Goal: Task Accomplishment & Management: Use online tool/utility

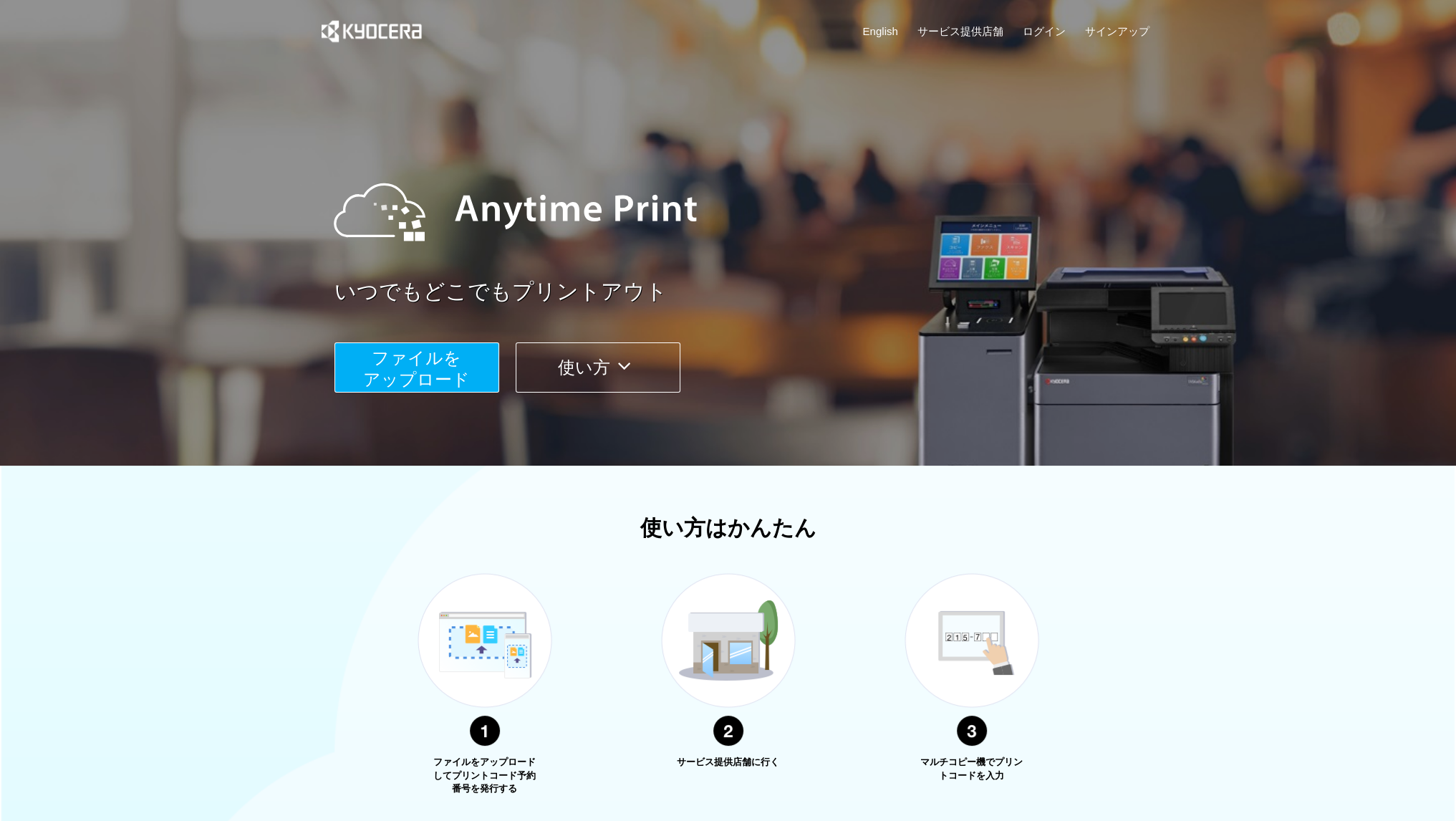
click at [455, 356] on span "ファイルを ​​アップロード" at bounding box center [416, 368] width 106 height 41
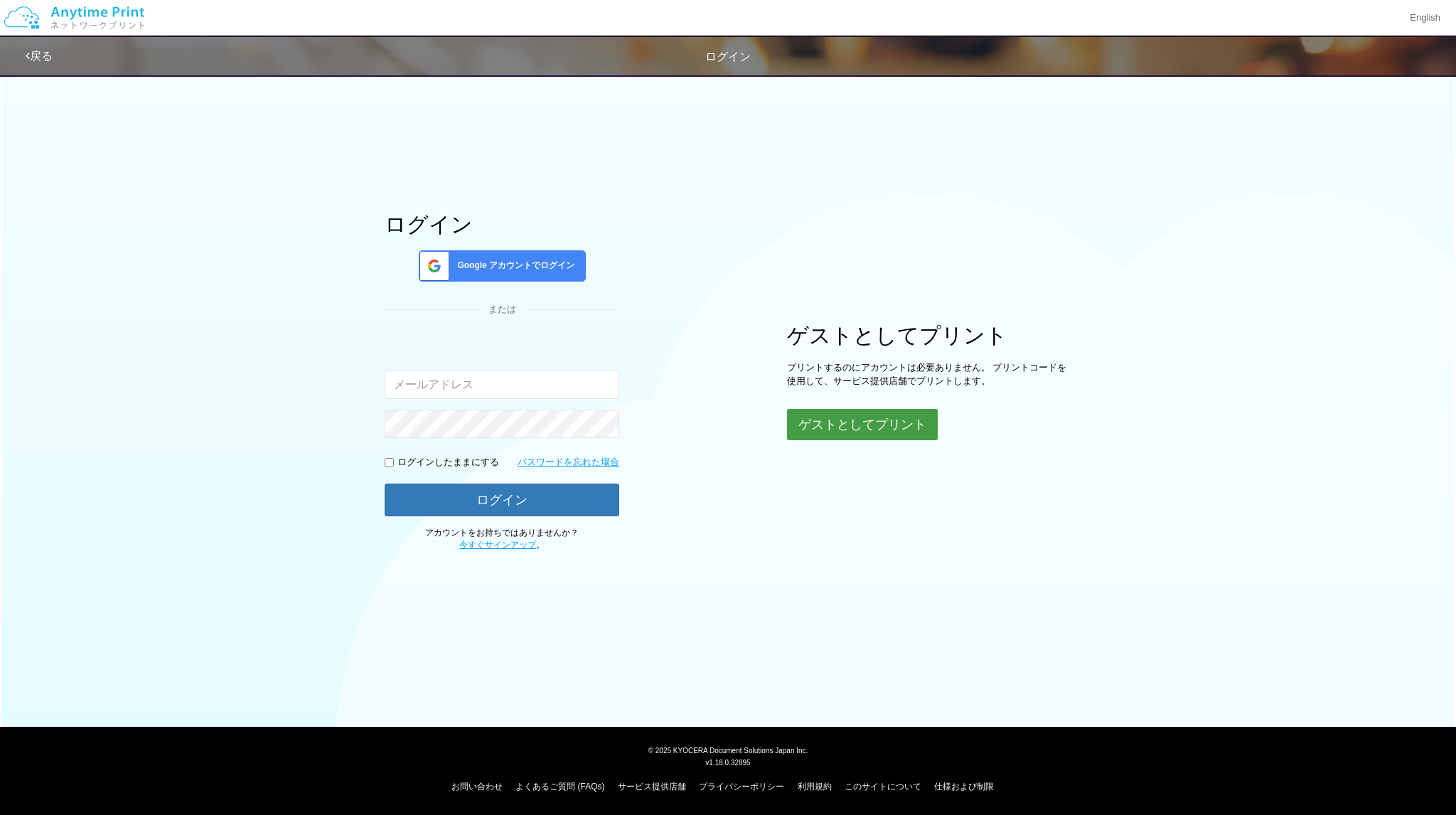
click at [836, 423] on button "ゲストとしてプリント" at bounding box center [863, 423] width 151 height 31
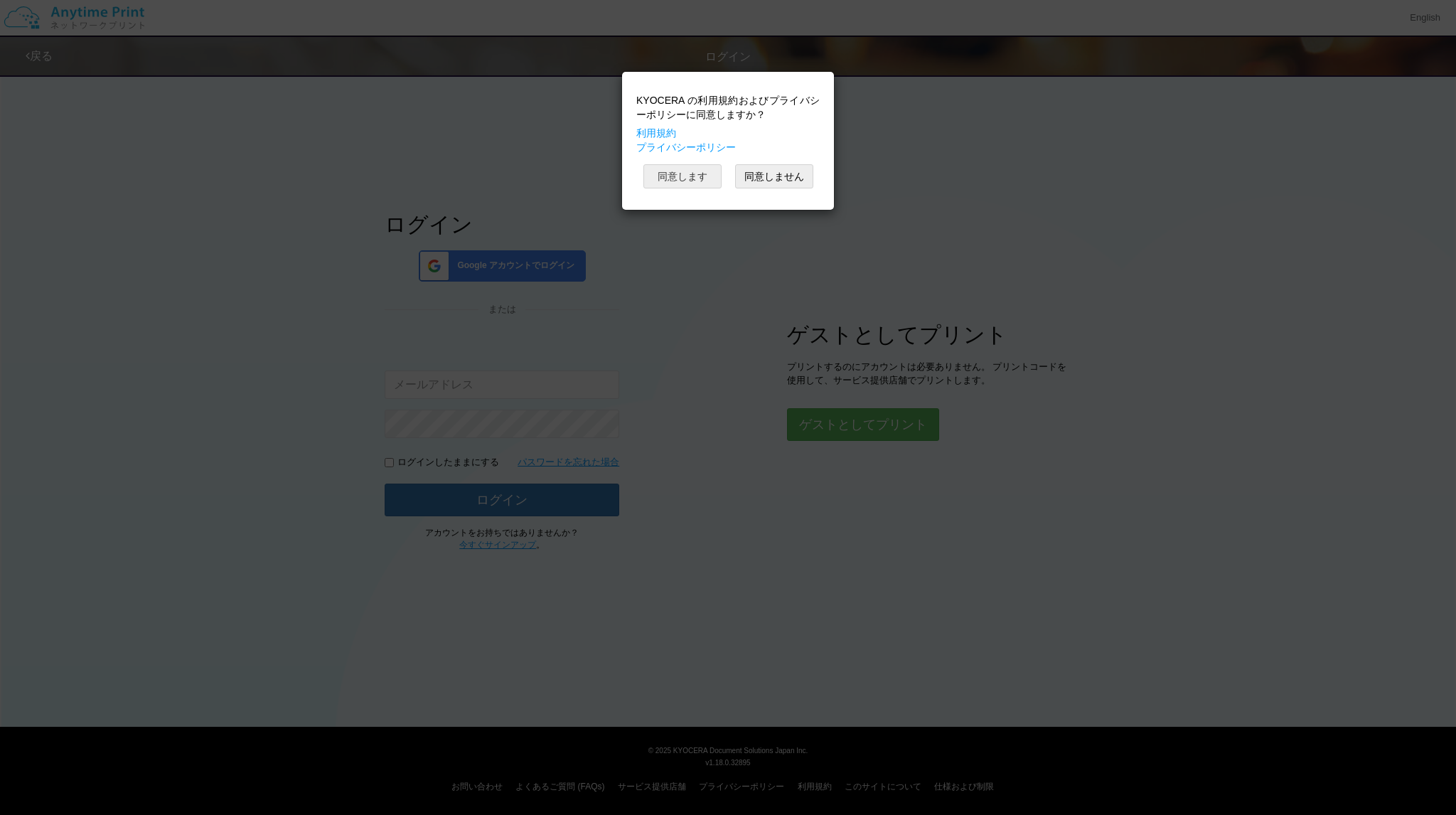
click at [689, 182] on button "同意します" at bounding box center [682, 176] width 78 height 24
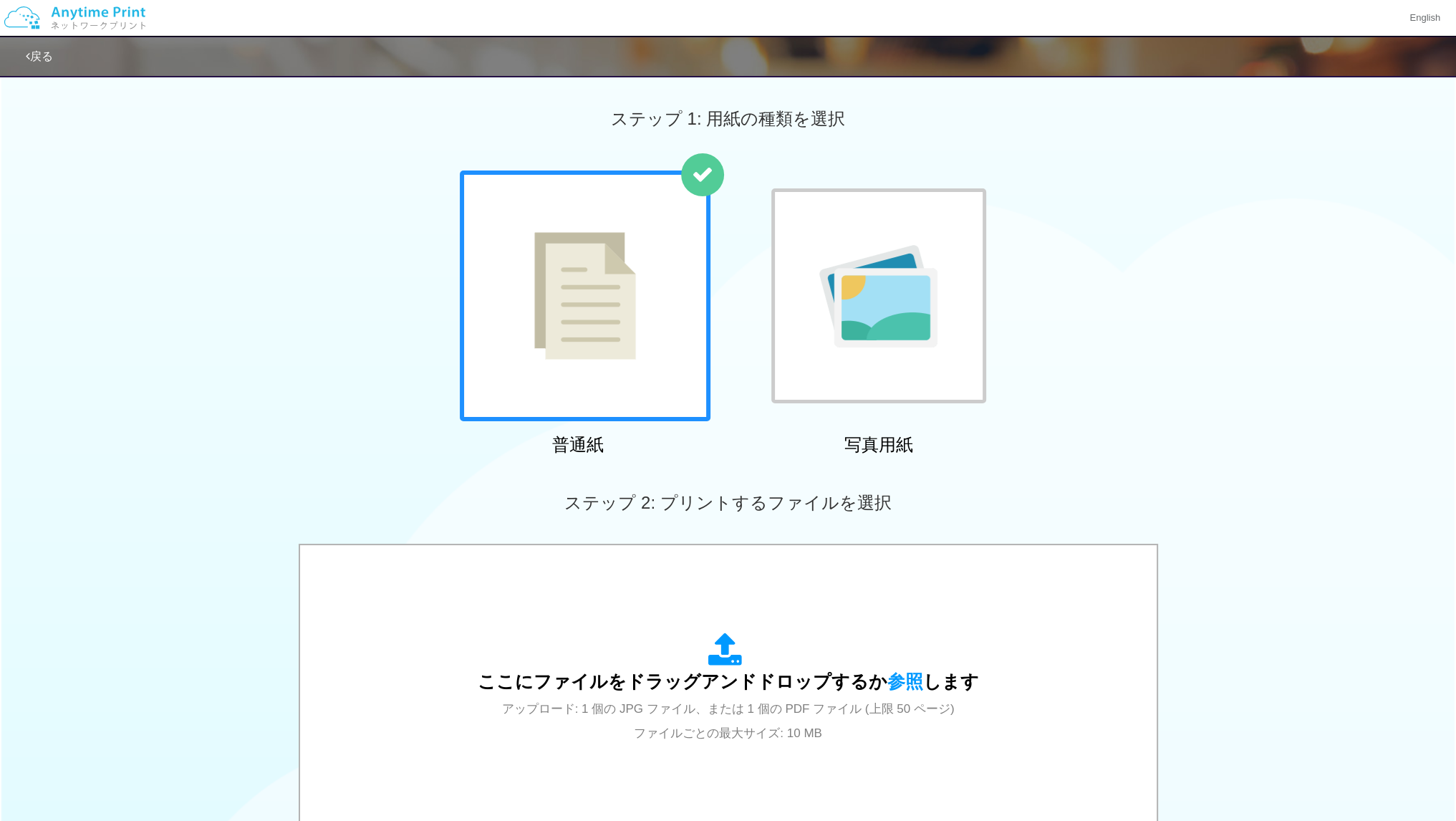
click at [633, 354] on img at bounding box center [584, 296] width 101 height 128
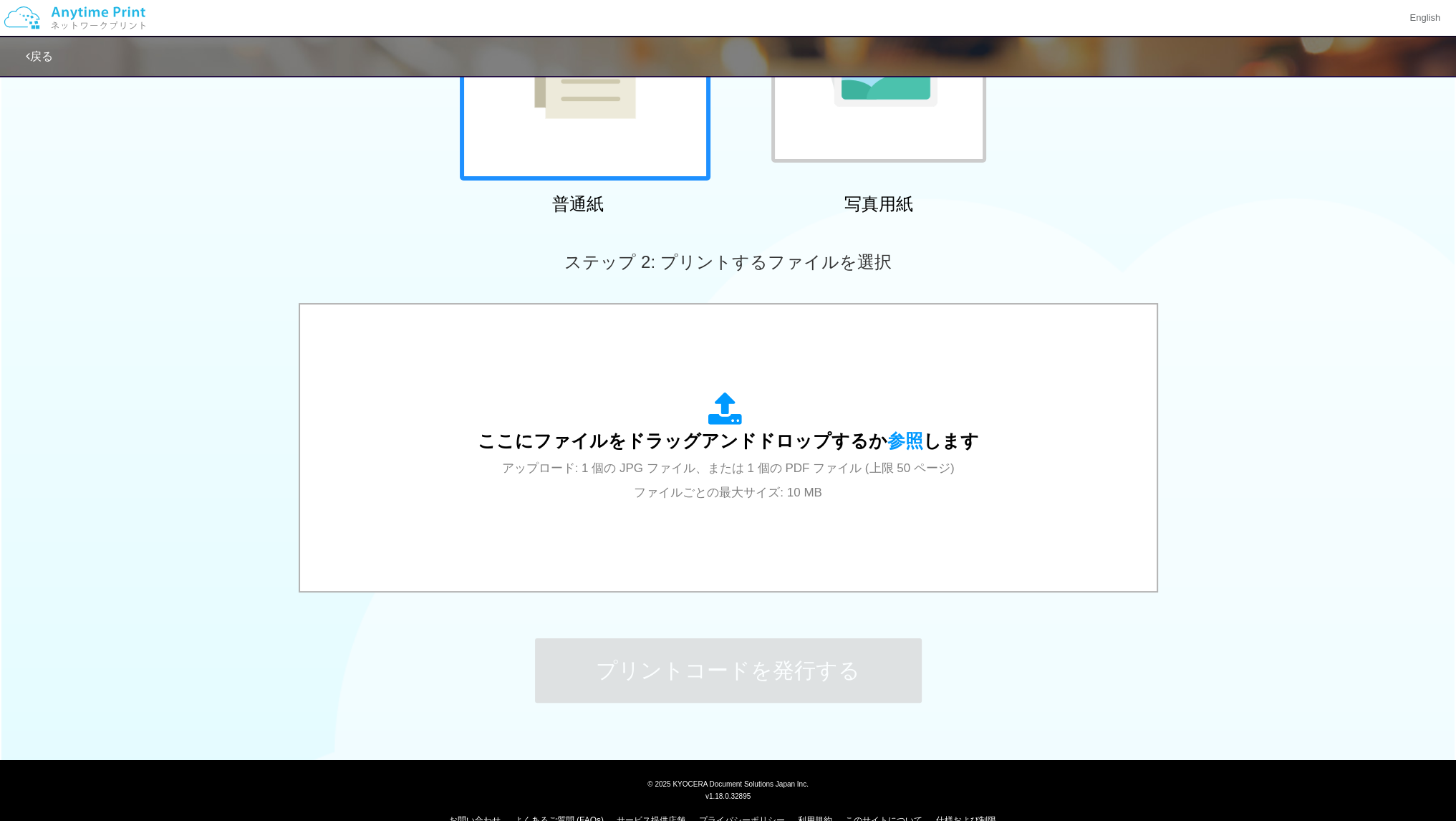
scroll to position [241, 0]
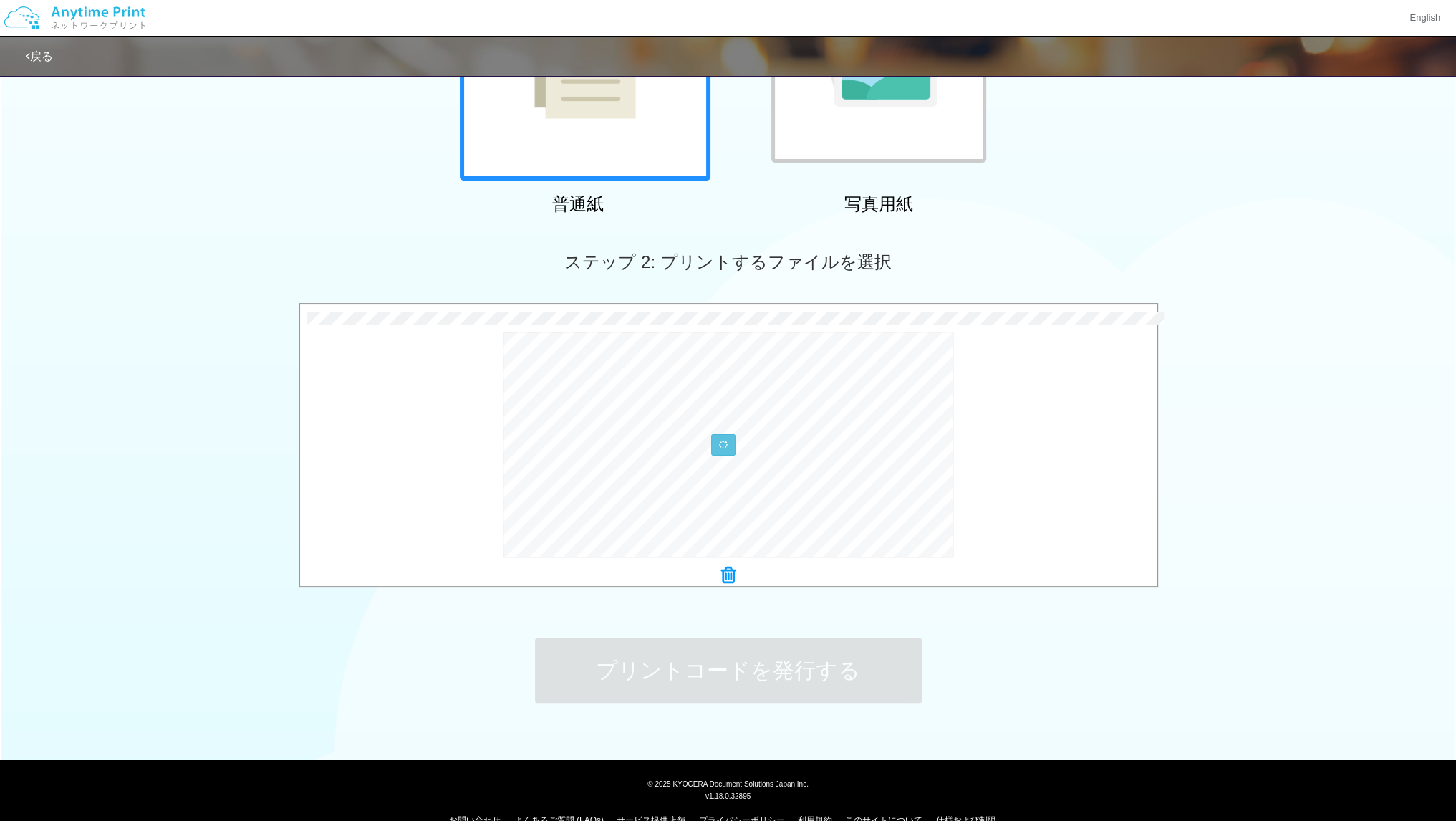
click at [731, 579] on icon at bounding box center [728, 575] width 14 height 19
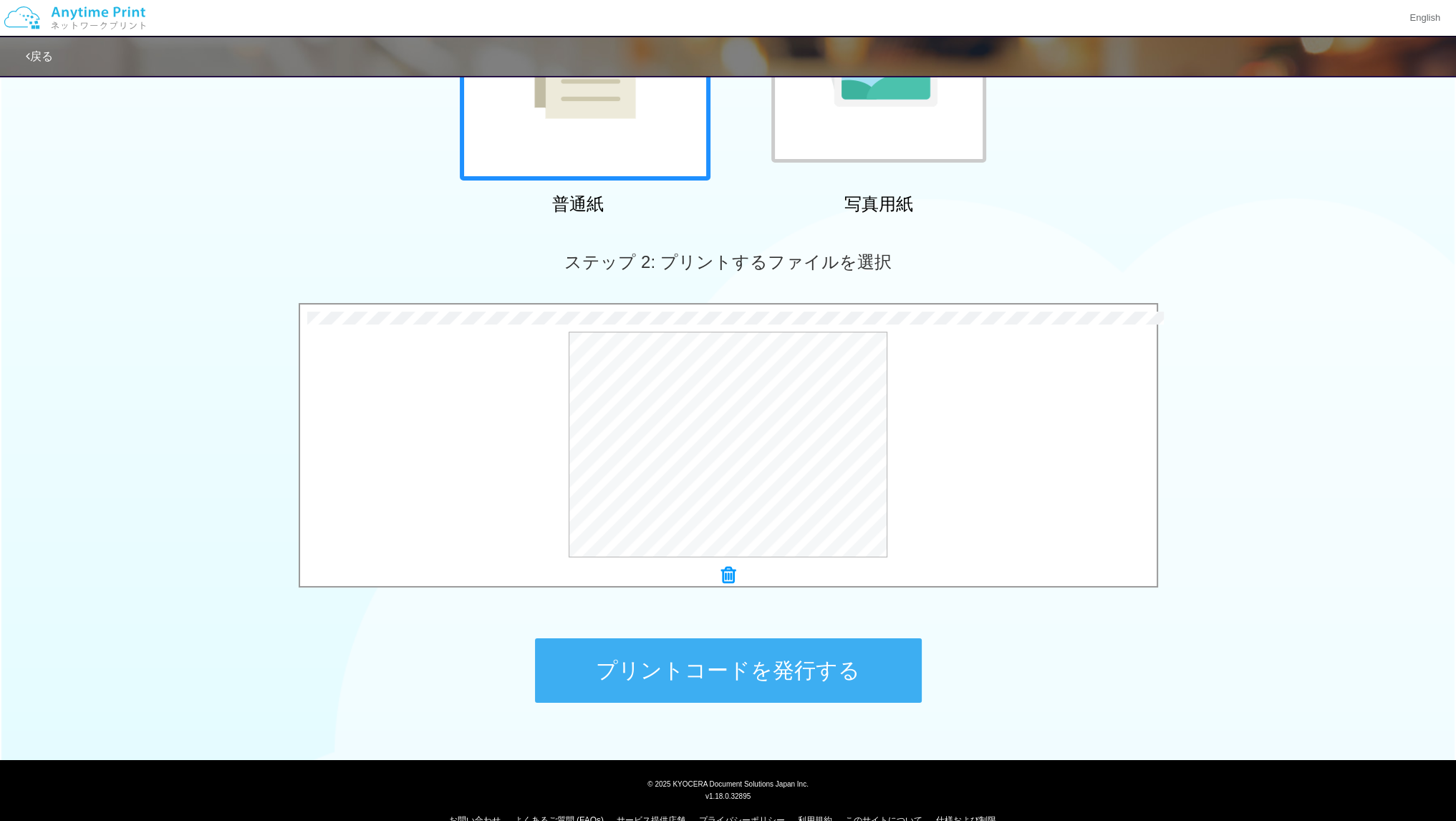
click at [825, 678] on button "プリントコードを発行する" at bounding box center [728, 670] width 387 height 64
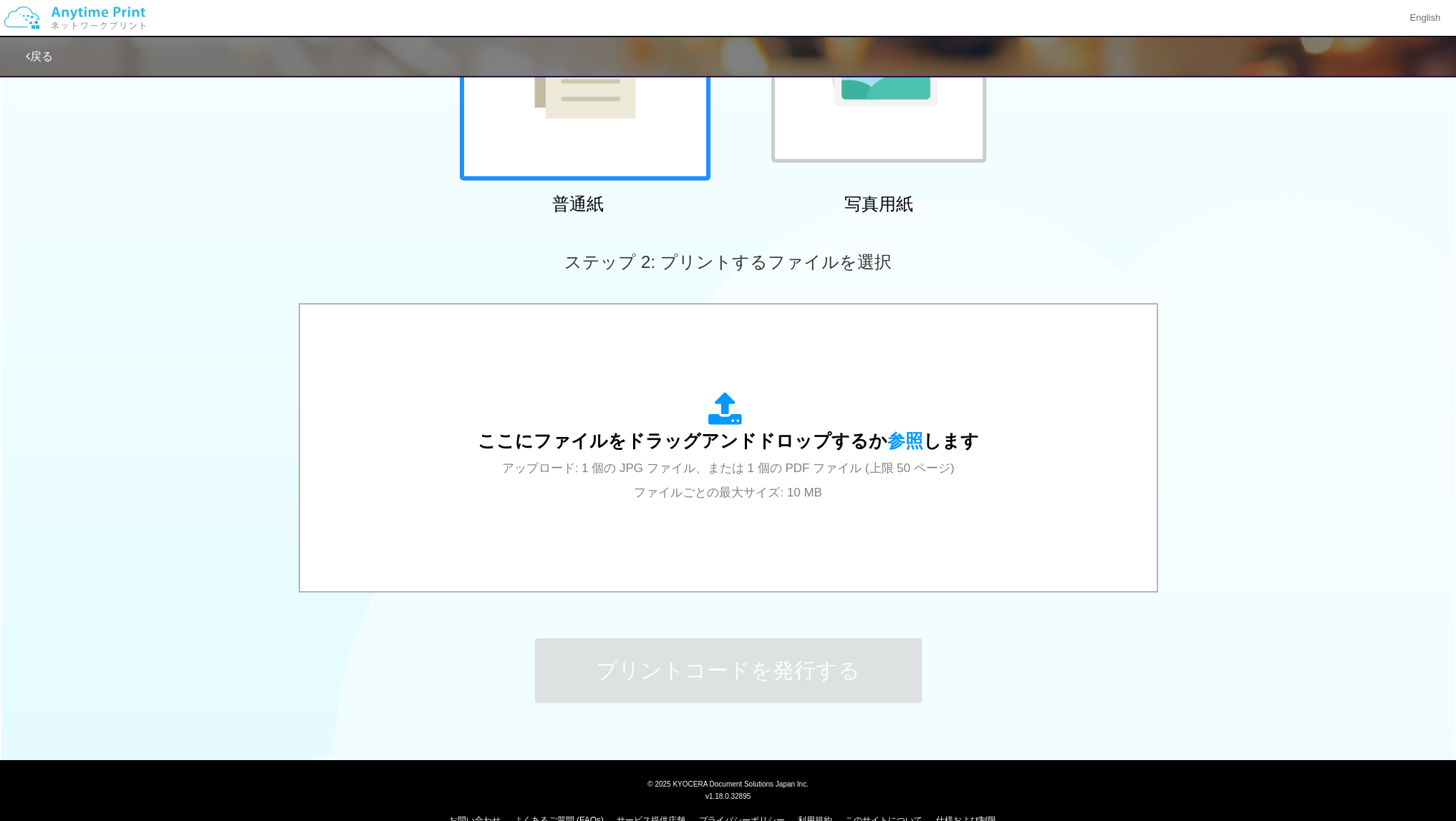
scroll to position [0, 0]
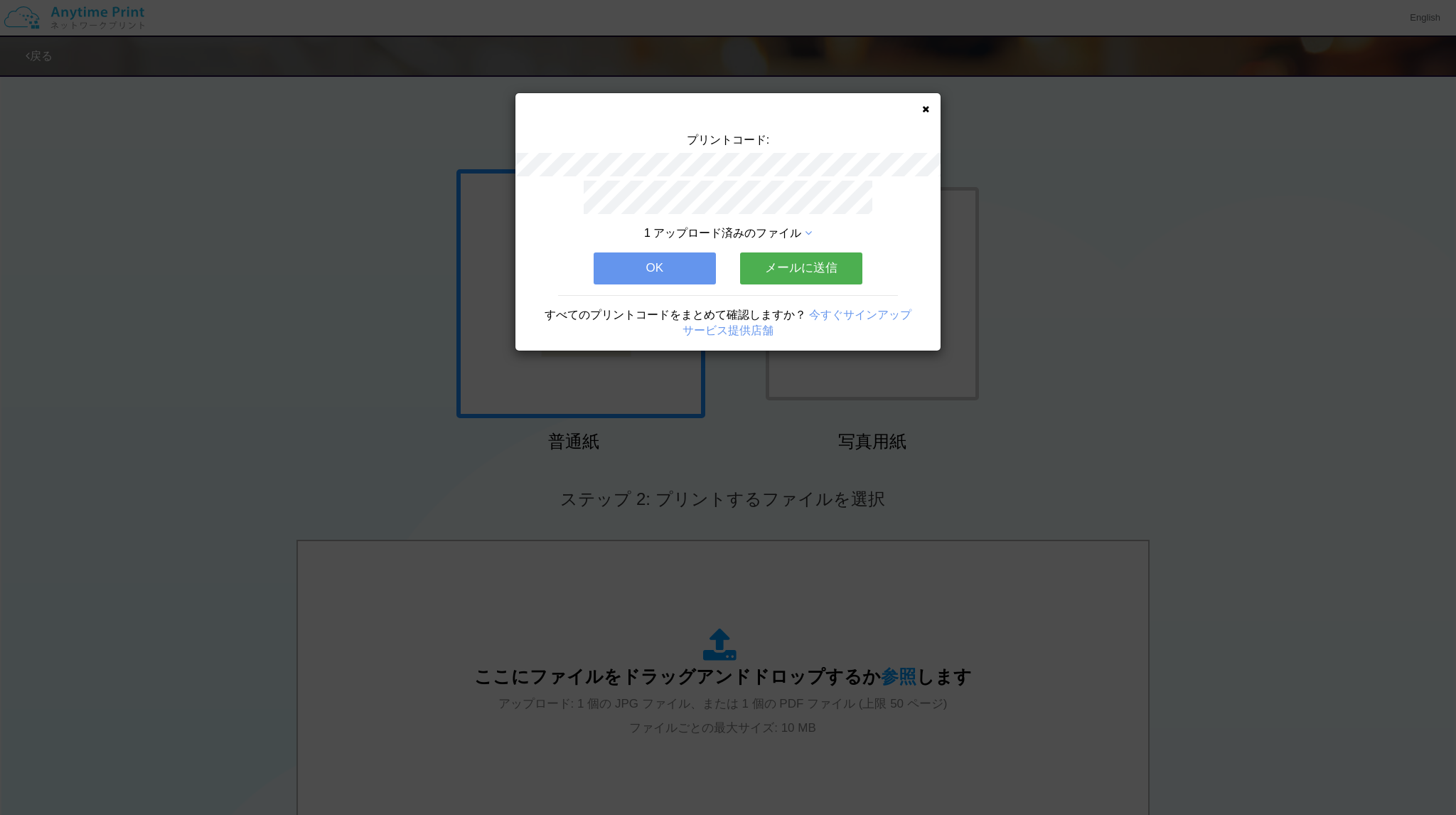
click at [665, 264] on button "OK" at bounding box center [655, 267] width 122 height 31
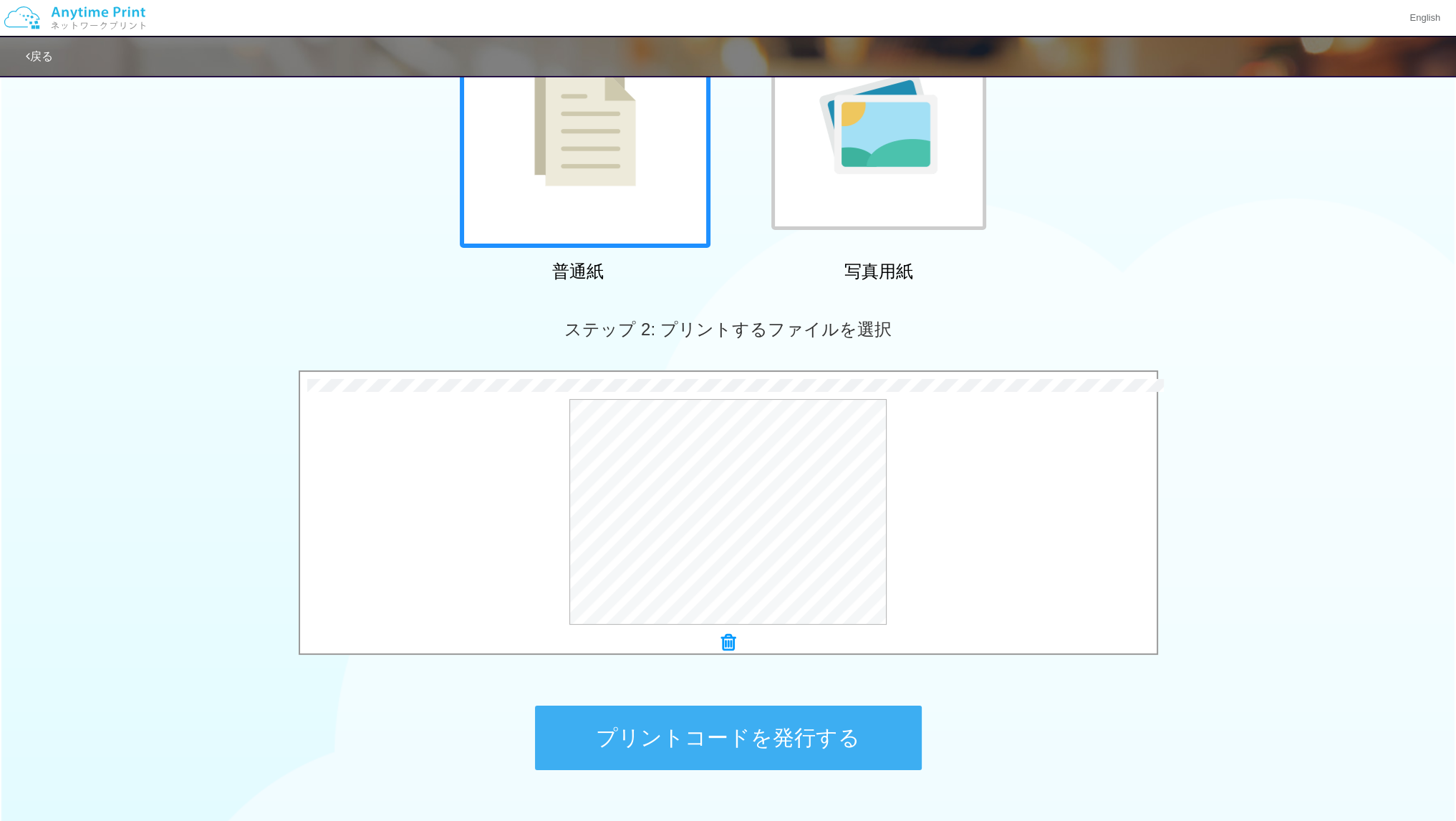
scroll to position [175, 0]
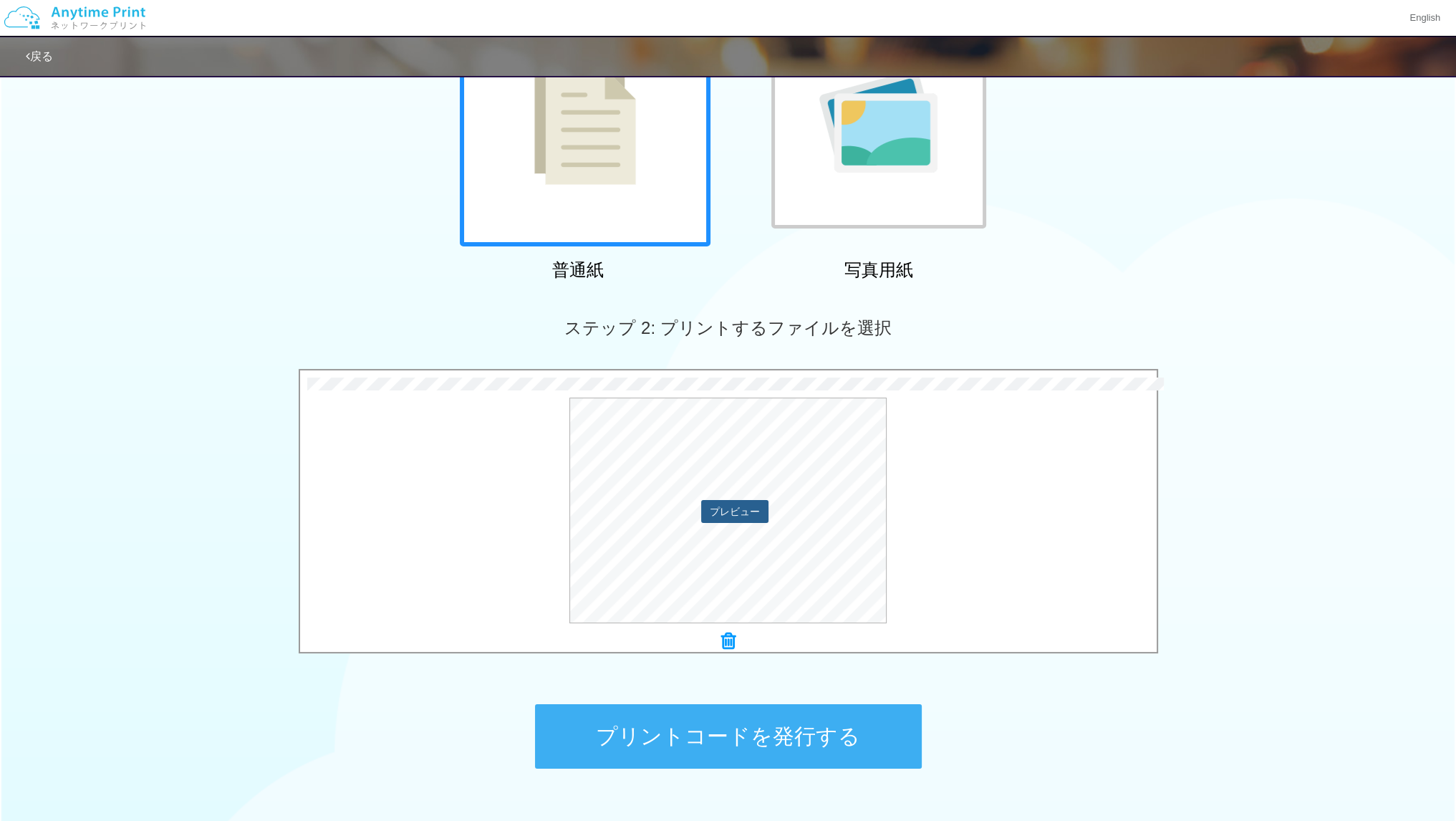
click at [764, 517] on button "プレビュー" at bounding box center [735, 511] width 68 height 23
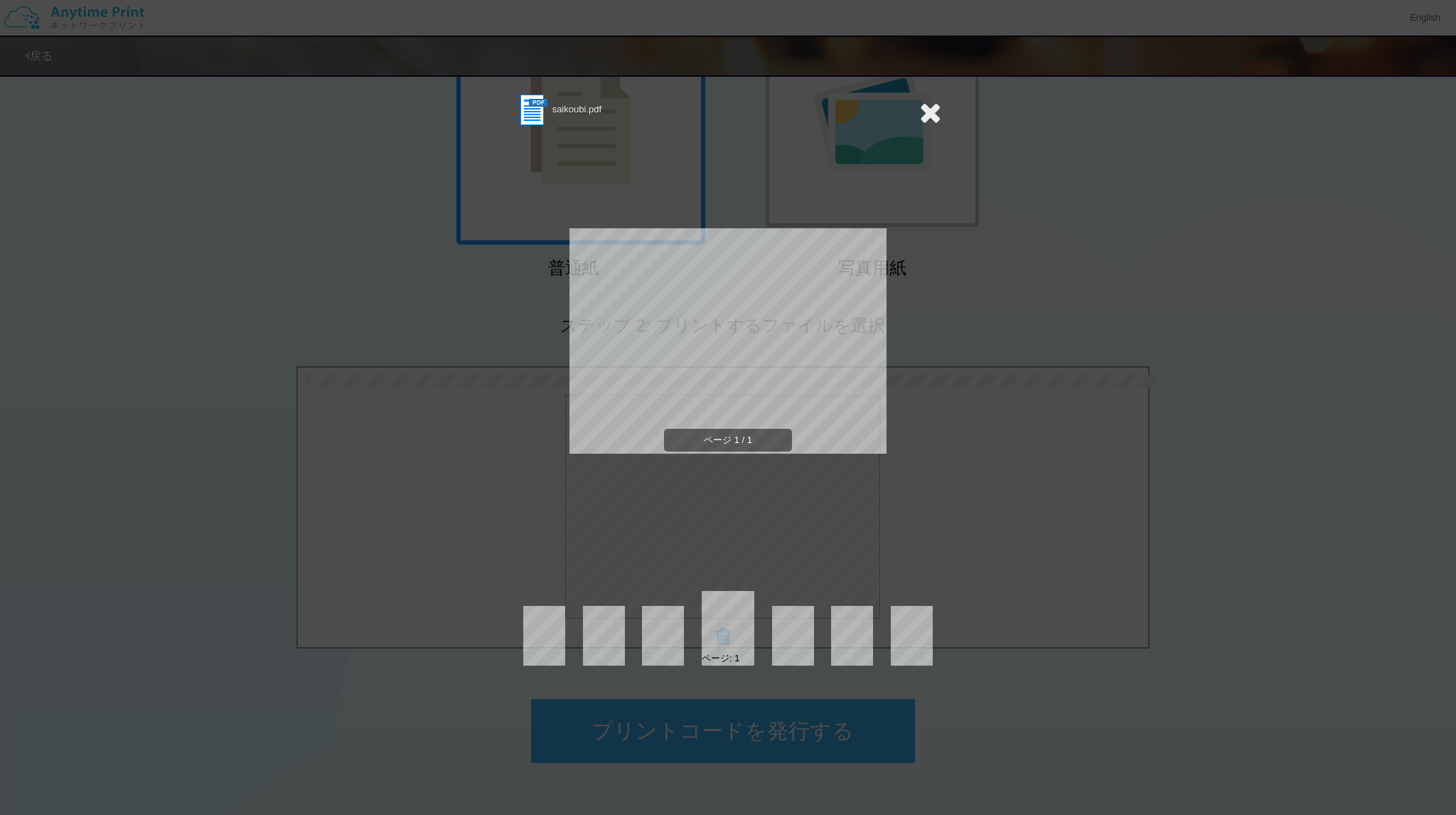
click at [923, 117] on icon at bounding box center [930, 112] width 22 height 29
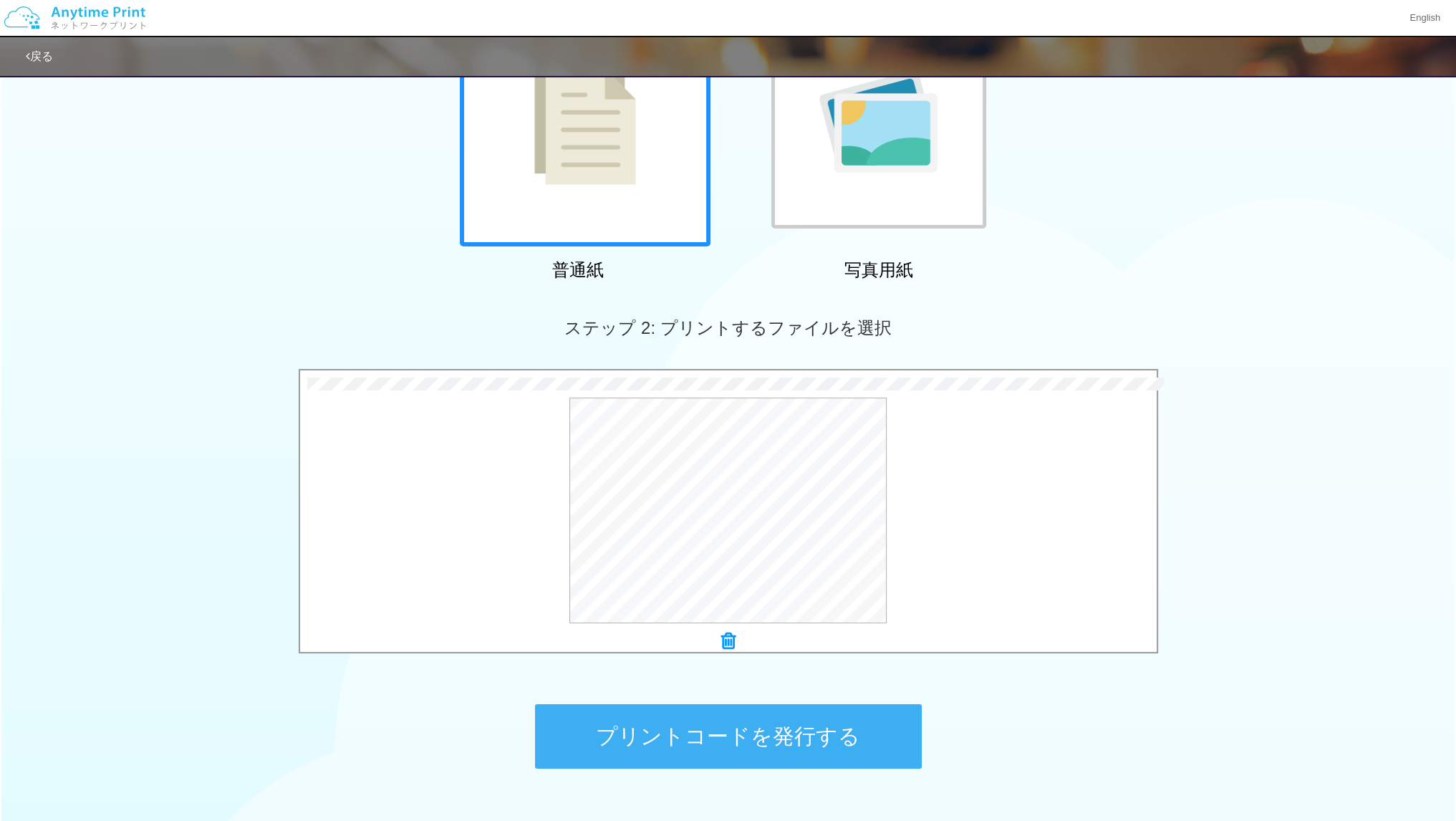
click at [1221, 310] on div "ステップ 2: プリントするファイルを選択" at bounding box center [728, 328] width 1456 height 82
click at [521, 222] on div at bounding box center [584, 121] width 251 height 251
click at [725, 656] on div "× saikoubi.pdf プレビュー" at bounding box center [728, 515] width 859 height 292
click at [725, 654] on div "× saikoubi.pdf プレビュー" at bounding box center [728, 515] width 859 height 292
click at [725, 648] on icon at bounding box center [728, 641] width 14 height 19
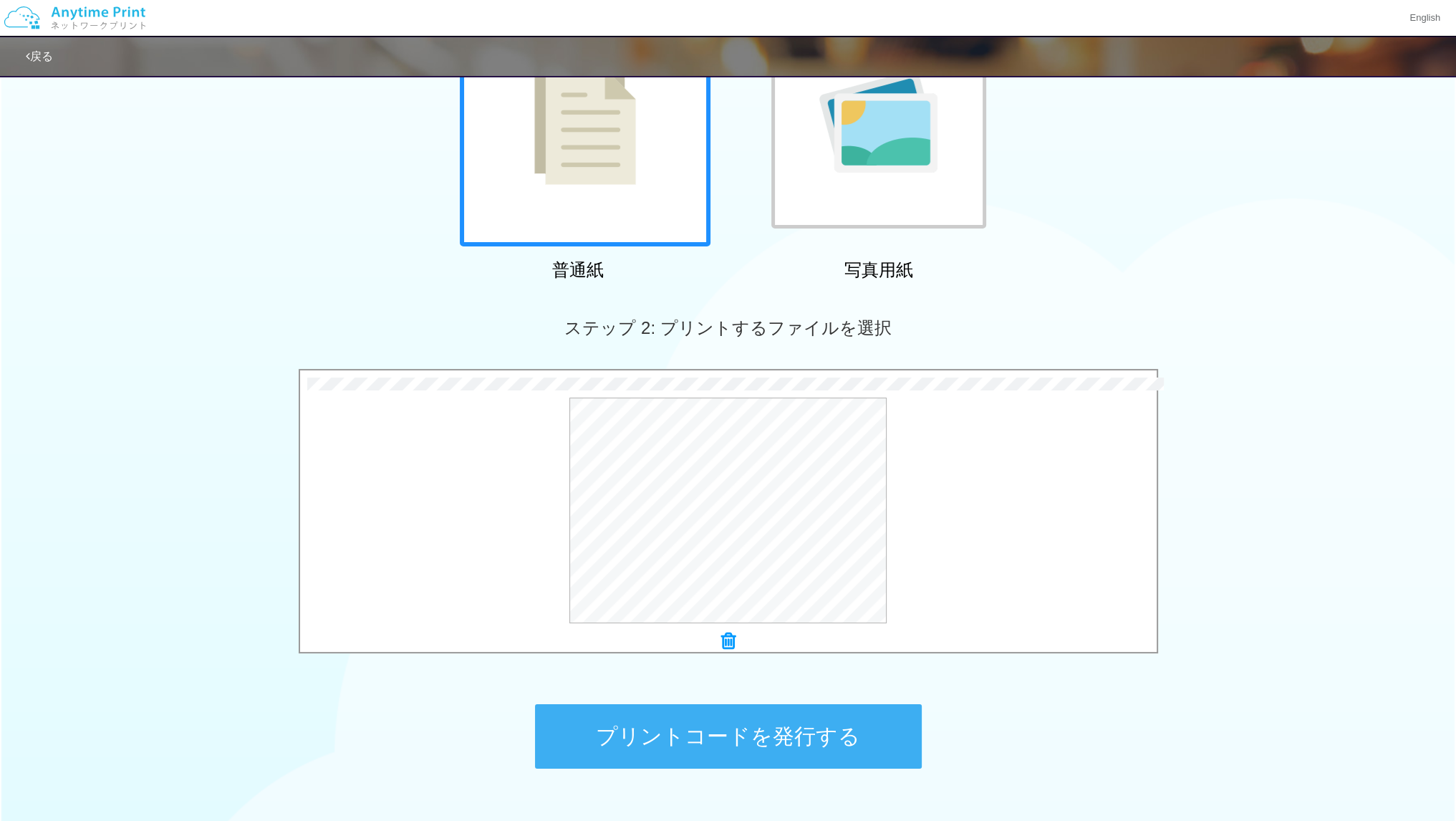
click at [782, 726] on button "プリントコードを発行する" at bounding box center [728, 736] width 387 height 64
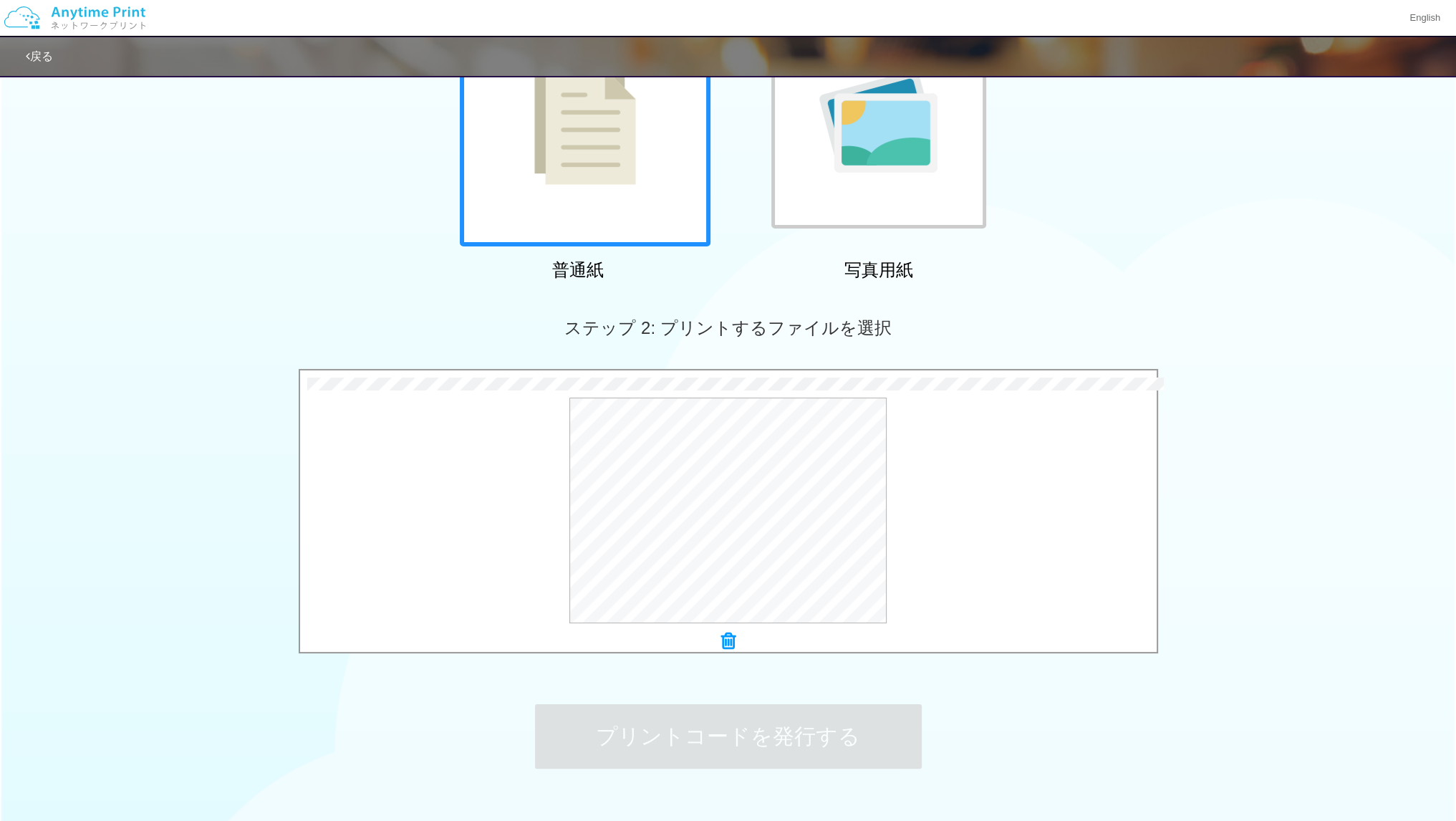
scroll to position [0, 0]
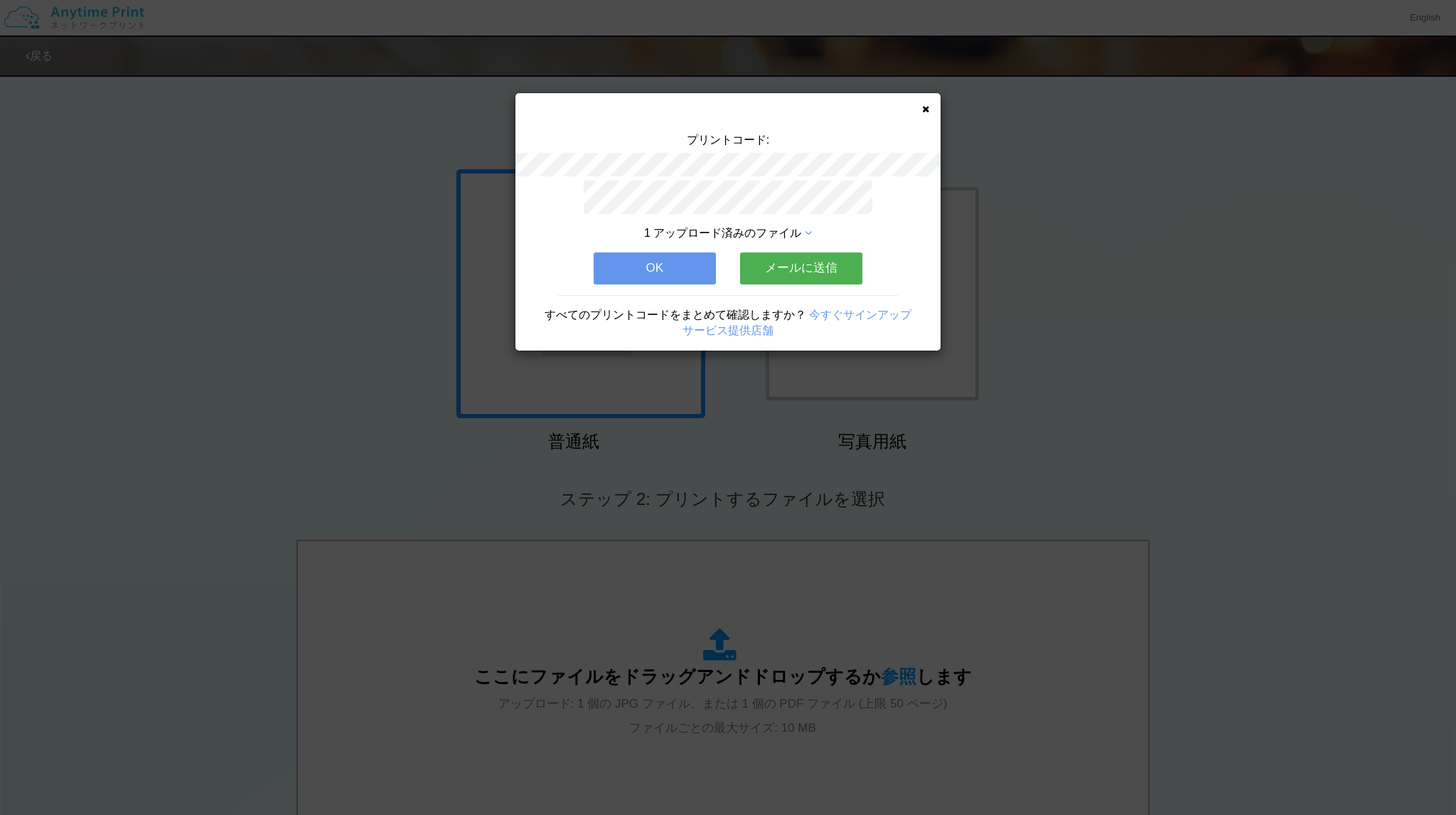
click at [701, 259] on button "OK" at bounding box center [655, 267] width 122 height 31
